Goal: Check status: Check status

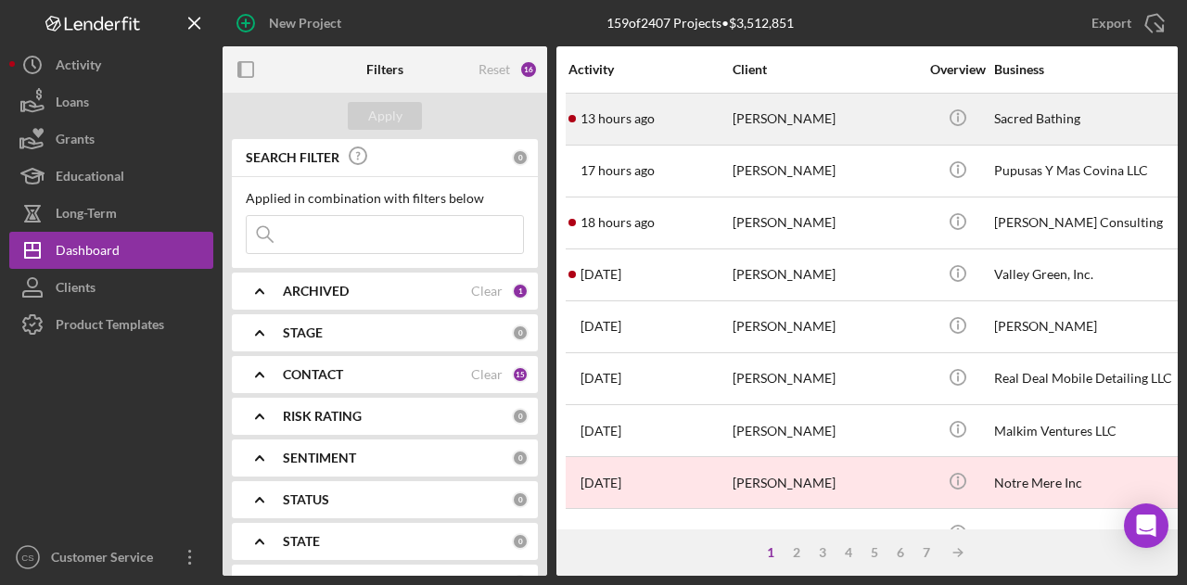
click at [693, 127] on div "13 hours ago [PERSON_NAME]" at bounding box center [650, 119] width 162 height 49
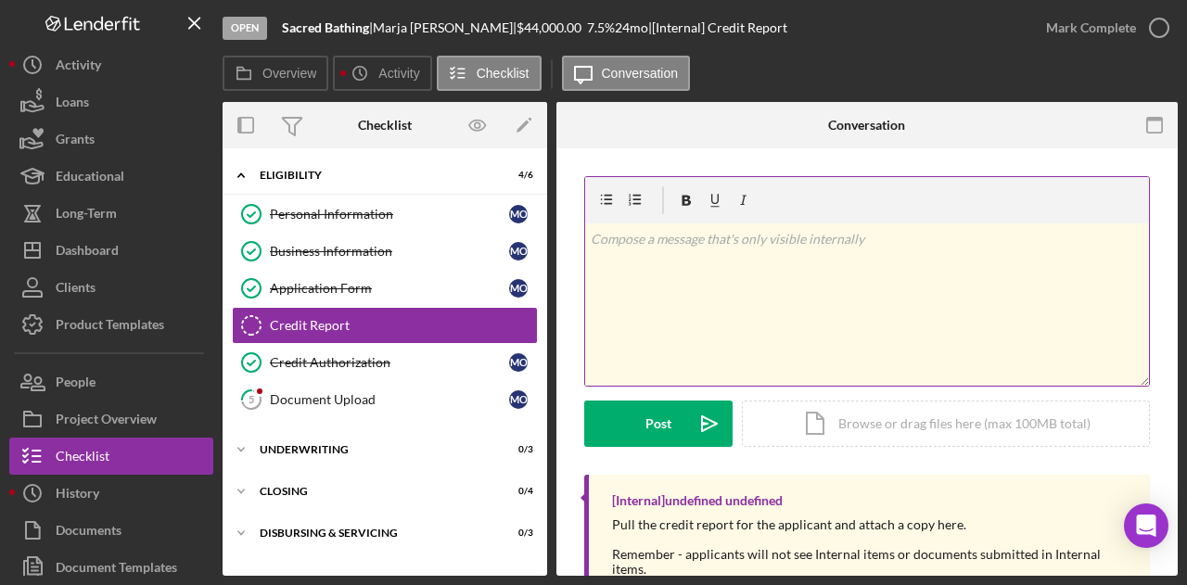
scroll to position [107, 0]
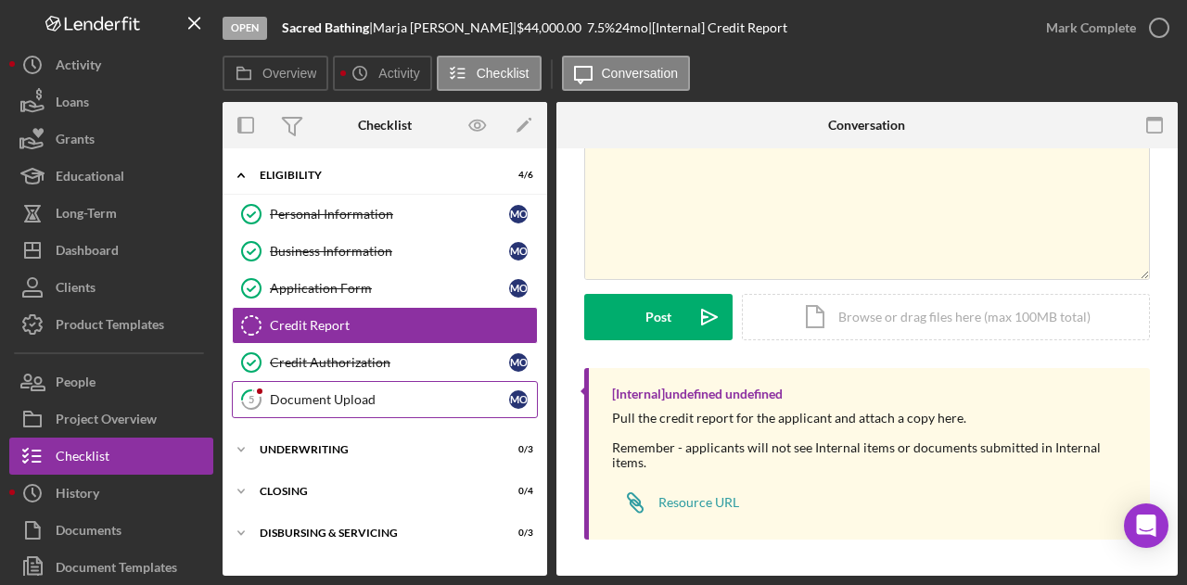
click at [416, 409] on link "5 Document Upload M O" at bounding box center [385, 399] width 306 height 37
